Goal: Navigation & Orientation: Go to known website

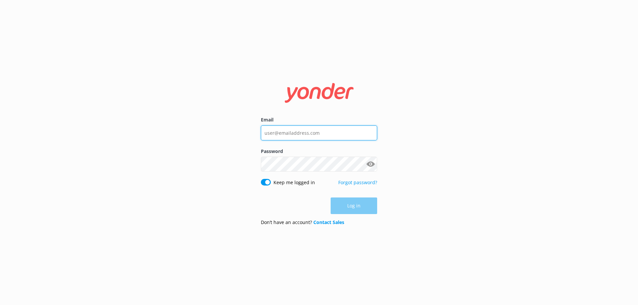
type input "[EMAIL_ADDRESS][DOMAIN_NAME]"
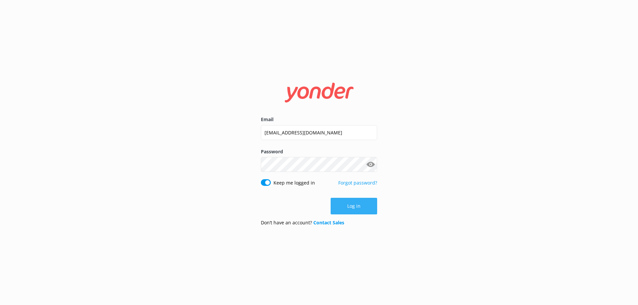
click at [353, 206] on button "Log in" at bounding box center [354, 206] width 47 height 17
